Goal: Information Seeking & Learning: Learn about a topic

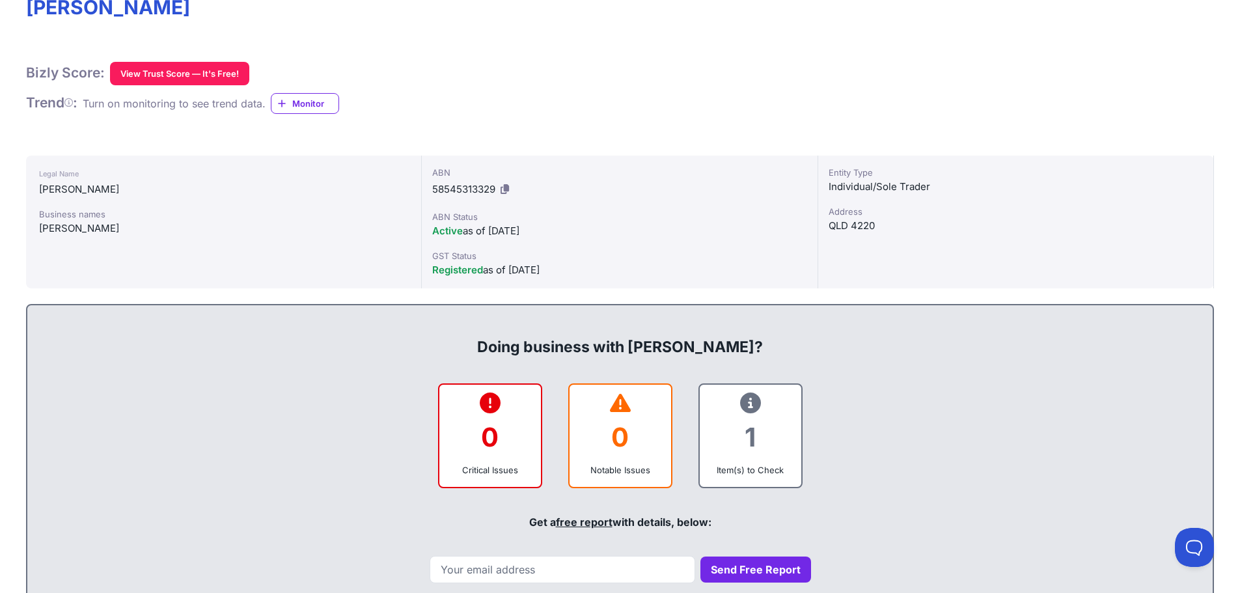
scroll to position [65, 0]
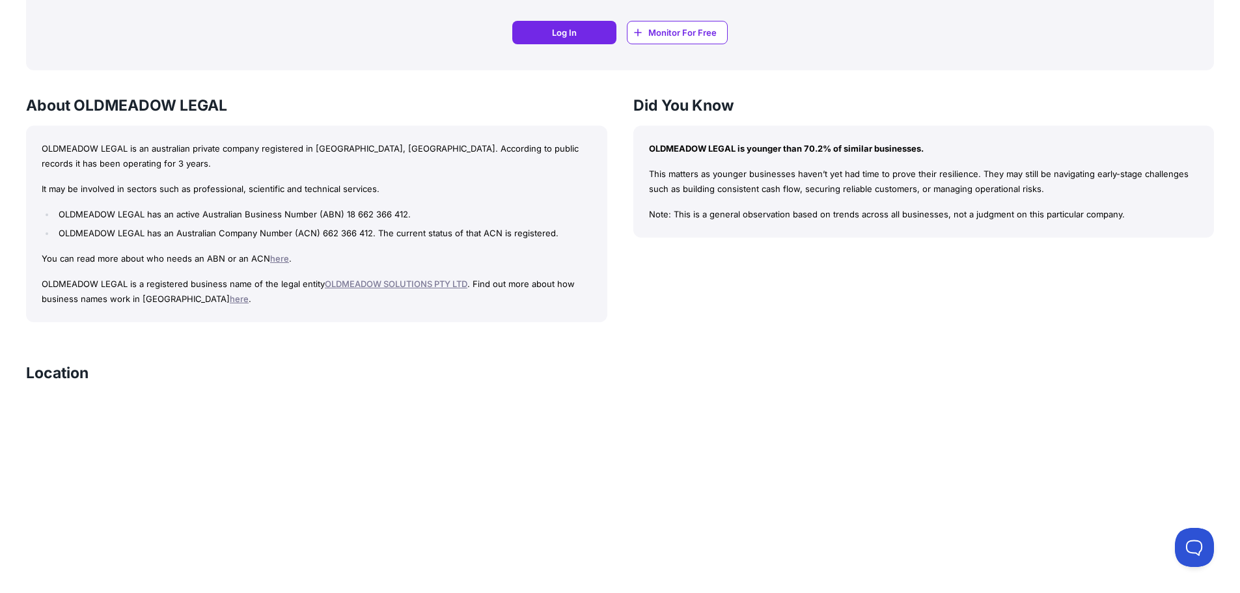
scroll to position [1041, 0]
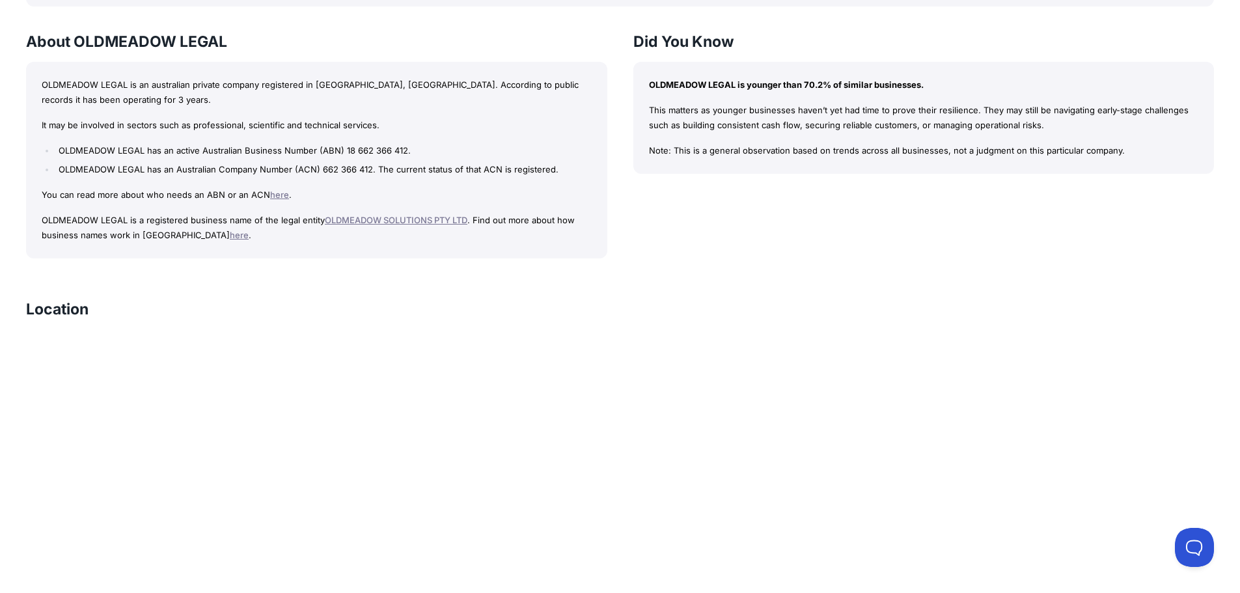
click at [434, 219] on link "OLDMEADOW SOLUTIONS PTY LTD" at bounding box center [396, 220] width 143 height 10
